Goal: Check status

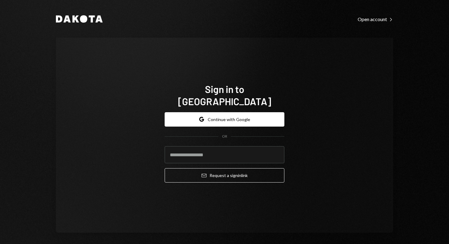
type input "**********"
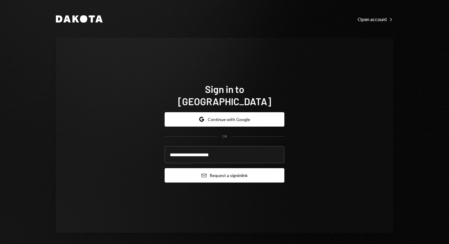
click at [220, 168] on button "Email Request a sign in link" at bounding box center [225, 175] width 120 height 14
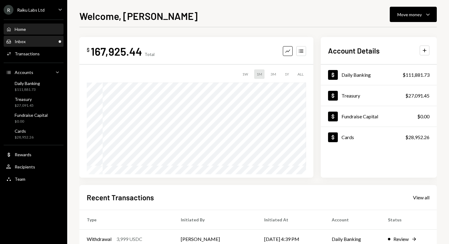
click at [29, 40] on div "Inbox Inbox" at bounding box center [33, 41] width 55 height 5
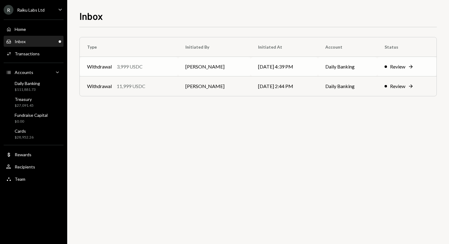
click at [396, 66] on div "Review" at bounding box center [397, 66] width 15 height 7
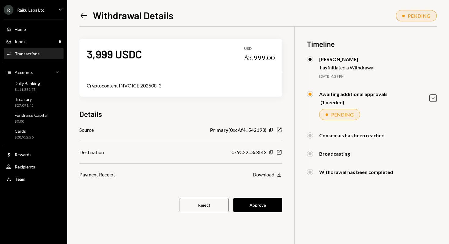
click at [270, 152] on icon "button" at bounding box center [270, 152] width 3 height 4
click at [266, 208] on button "Approve" at bounding box center [257, 205] width 49 height 14
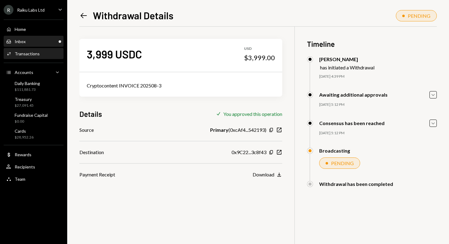
click at [38, 45] on div "Inbox Inbox" at bounding box center [33, 41] width 55 height 10
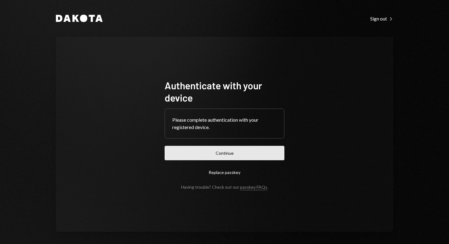
click at [176, 152] on button "Continue" at bounding box center [225, 153] width 120 height 14
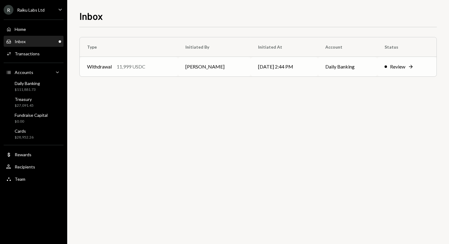
click at [175, 68] on td "Withdrawal 11,999 USDC" at bounding box center [129, 67] width 98 height 20
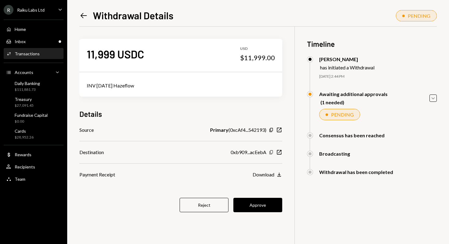
click at [272, 151] on icon "Copy" at bounding box center [271, 152] width 5 height 5
click at [266, 204] on button "Approve" at bounding box center [257, 205] width 49 height 14
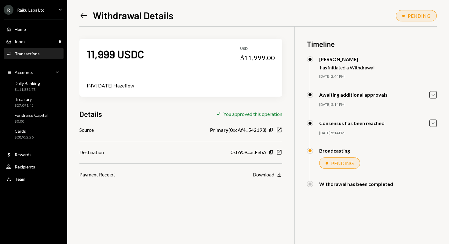
click at [146, 211] on div "11,999 USDC USD $11,999.00 INV 1 AUG Hazeflow Details Check You approved this o…" at bounding box center [257, 149] width 357 height 244
click at [46, 42] on div "Inbox Inbox" at bounding box center [33, 41] width 55 height 5
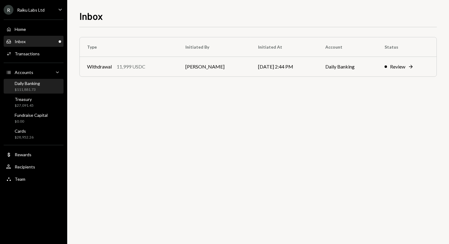
click at [33, 86] on div "Daily Banking $111,881.73" at bounding box center [27, 87] width 25 height 12
